Goal: Information Seeking & Learning: Check status

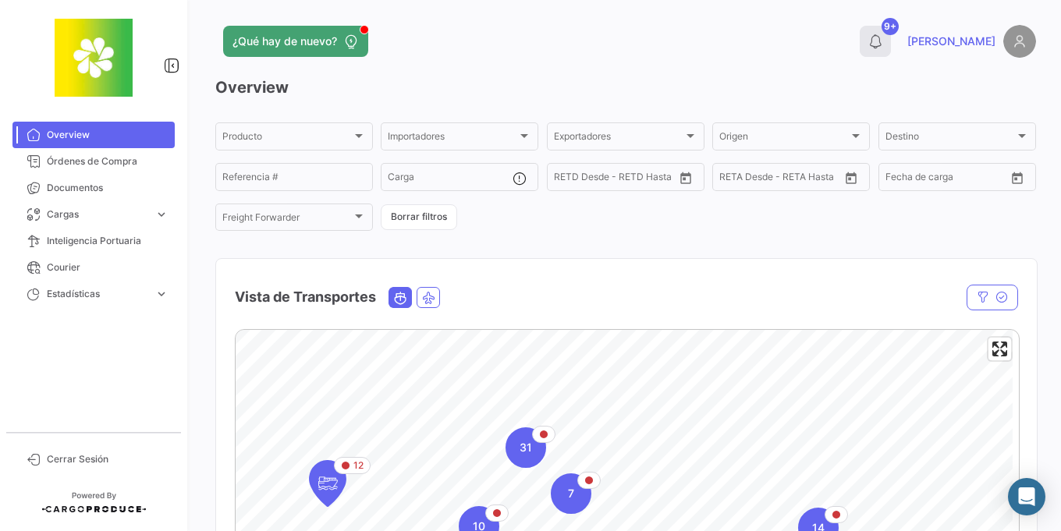
click at [883, 47] on icon at bounding box center [876, 42] width 16 height 16
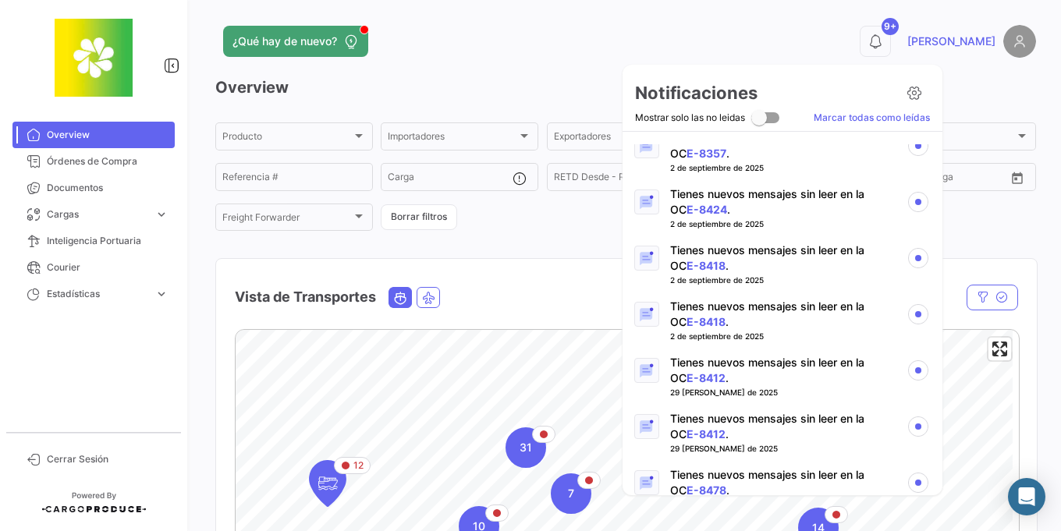
scroll to position [281, 0]
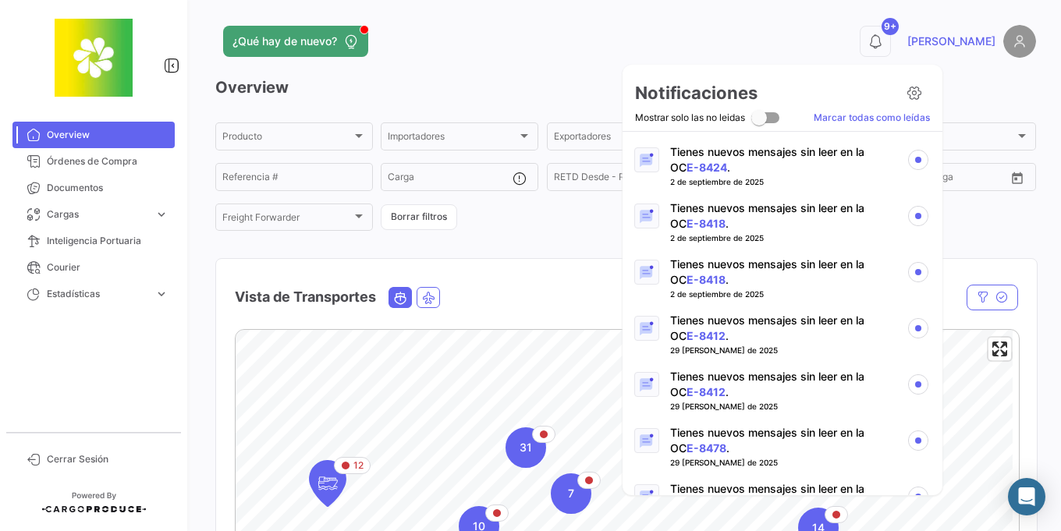
click at [706, 221] on link "E-8418" at bounding box center [706, 223] width 39 height 13
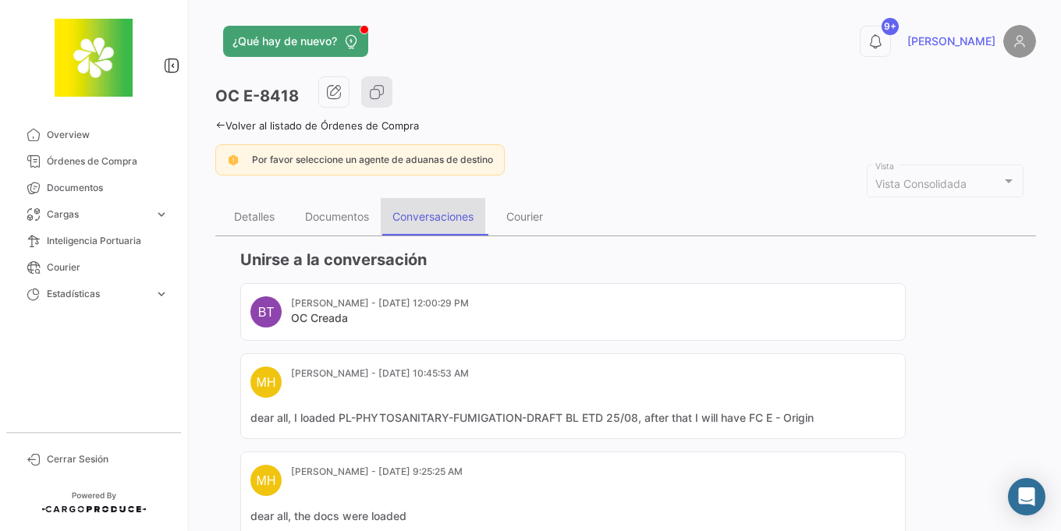
click at [389, 229] on div "Conversaciones" at bounding box center [433, 216] width 105 height 37
click at [883, 47] on icon at bounding box center [876, 42] width 16 height 16
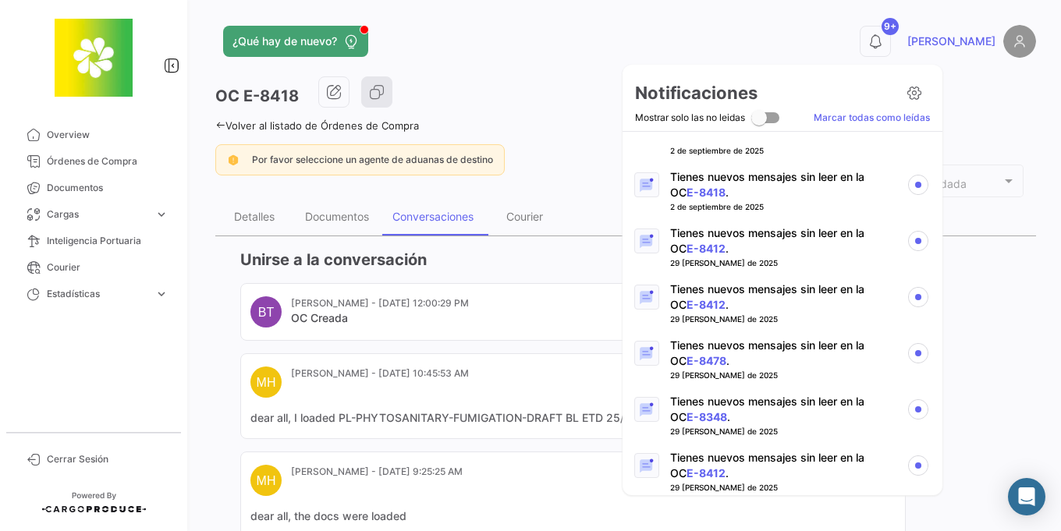
scroll to position [374, 0]
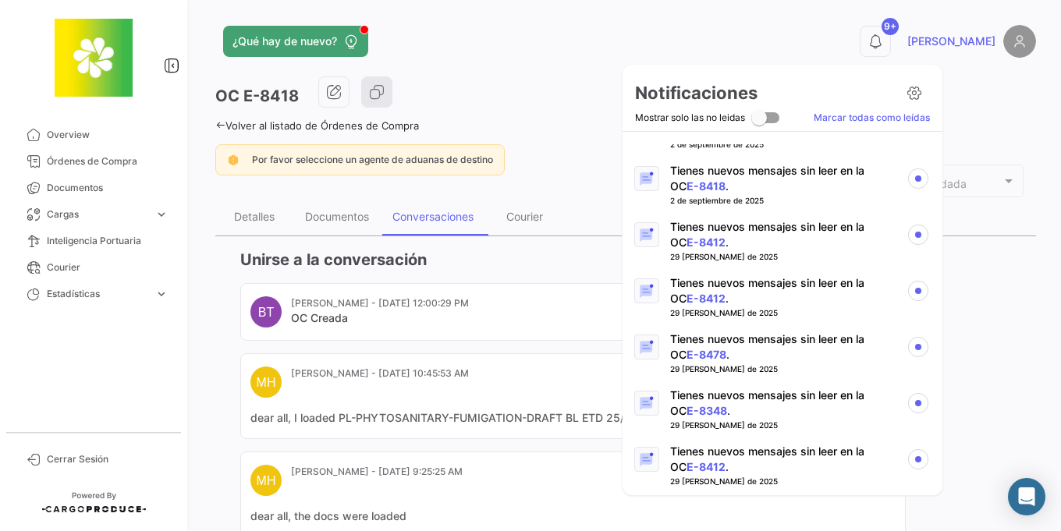
click at [705, 245] on link "E-8412" at bounding box center [706, 242] width 39 height 13
